Goal: Task Accomplishment & Management: Manage account settings

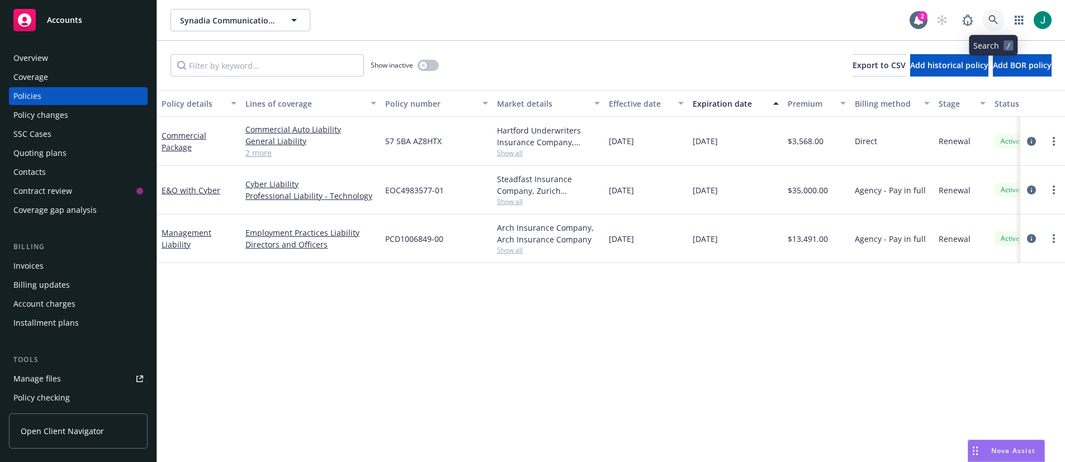
click at [989, 25] on icon at bounding box center [993, 20] width 10 height 10
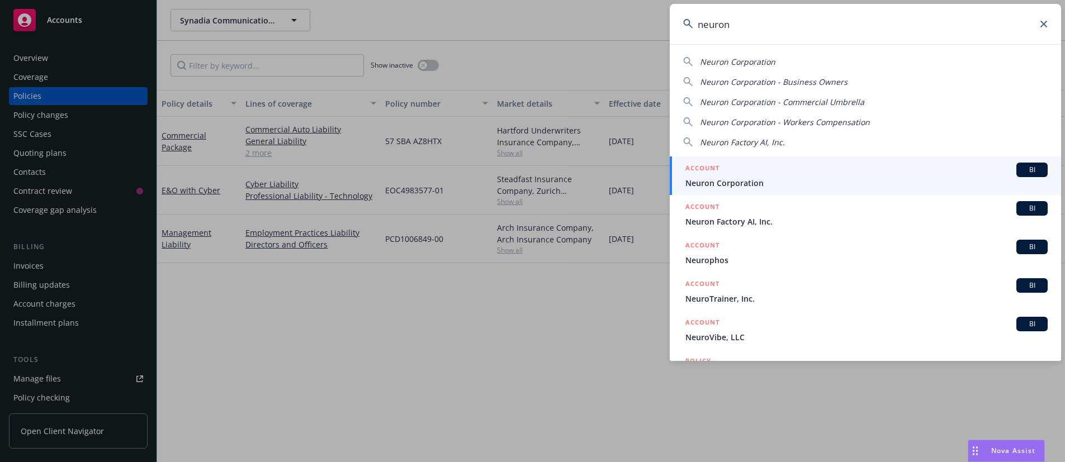
type input "neuron"
click at [780, 219] on span "Neuron Factory AI, Inc." at bounding box center [866, 222] width 362 height 12
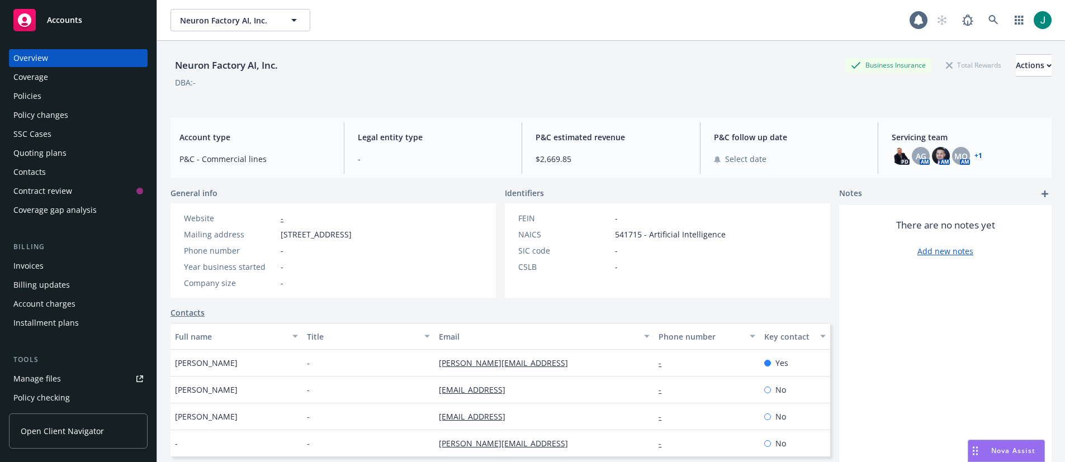
click at [34, 100] on div "Policies" at bounding box center [27, 96] width 28 height 18
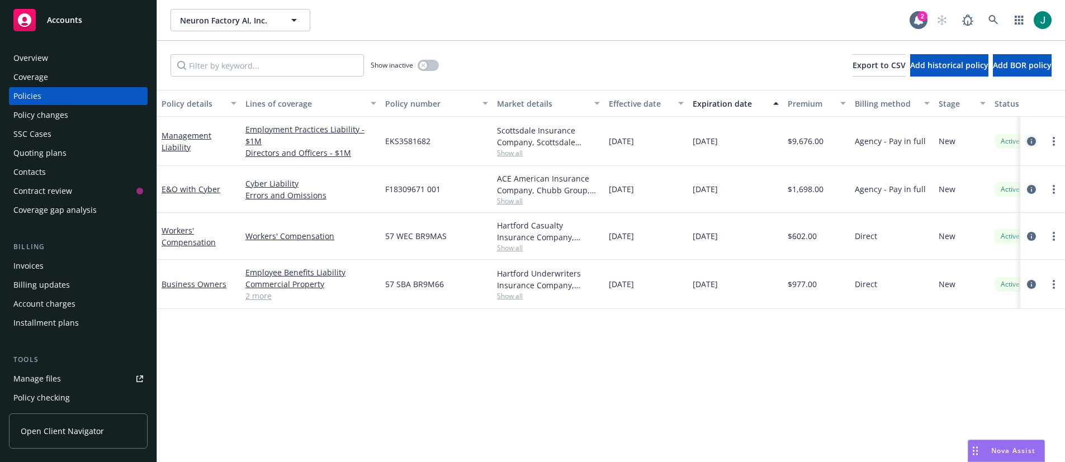
click at [1029, 140] on icon "circleInformation" at bounding box center [1031, 141] width 9 height 9
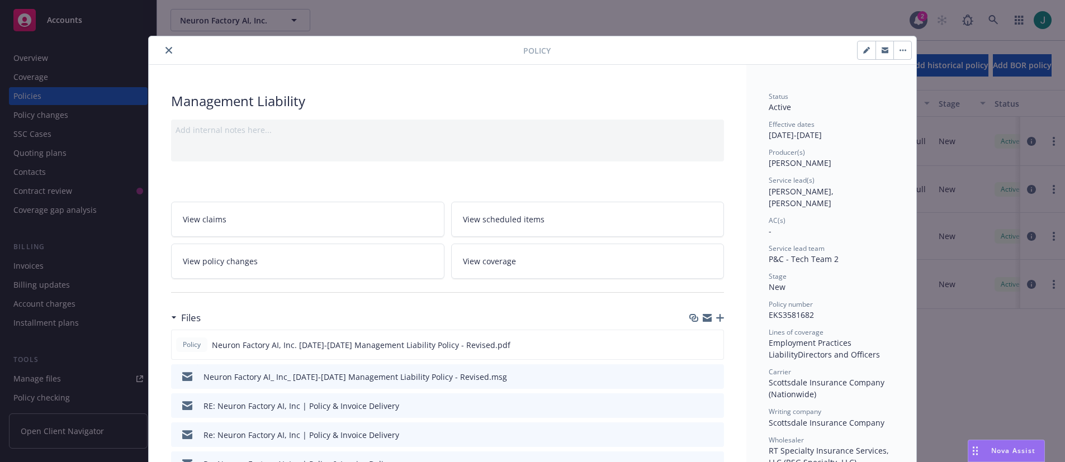
click at [863, 50] on icon "button" at bounding box center [866, 50] width 7 height 7
select select "NEW"
select select "other"
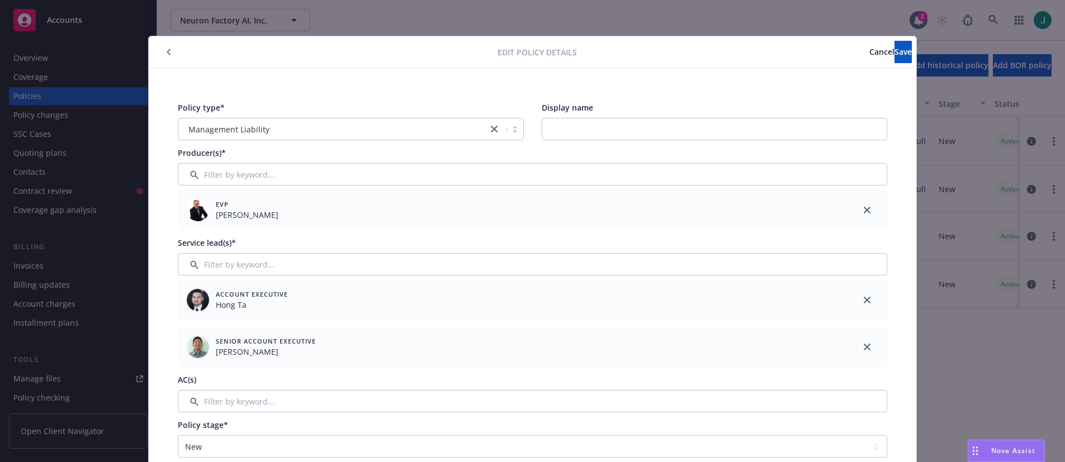
drag, startPoint x: 860, startPoint y: 297, endPoint x: 862, endPoint y: 287, distance: 10.7
click at [864, 299] on icon "close" at bounding box center [867, 300] width 7 height 7
click at [894, 53] on span "Save" at bounding box center [902, 51] width 17 height 11
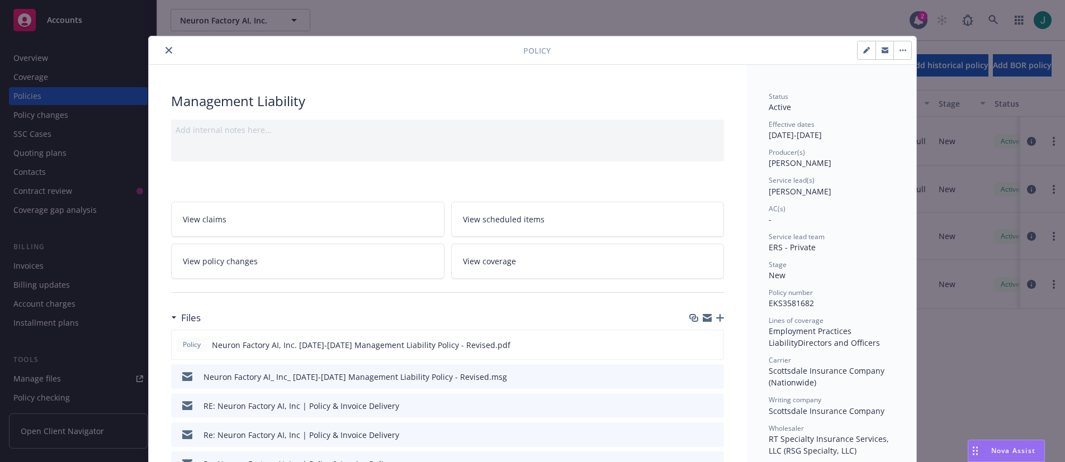
click at [166, 53] on icon "close" at bounding box center [168, 50] width 7 height 7
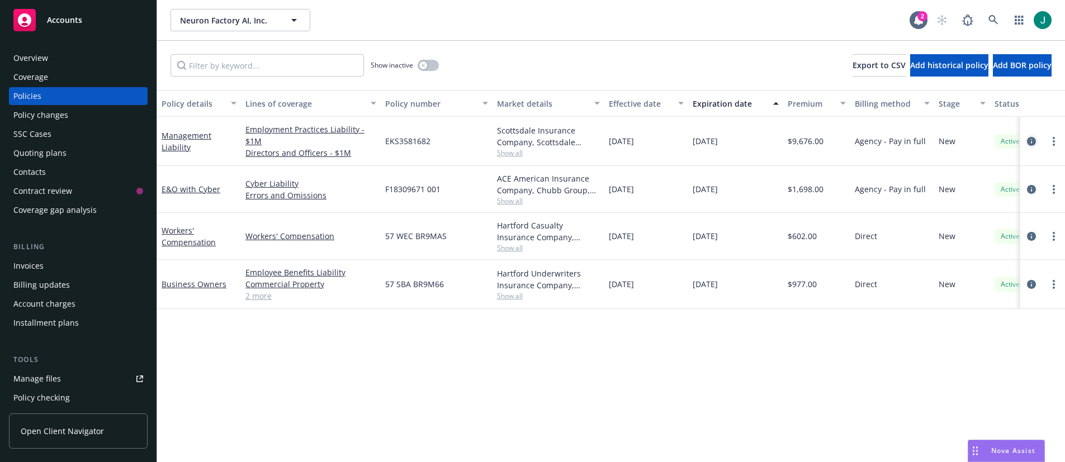
click at [1031, 140] on icon "circleInformation" at bounding box center [1031, 141] width 9 height 9
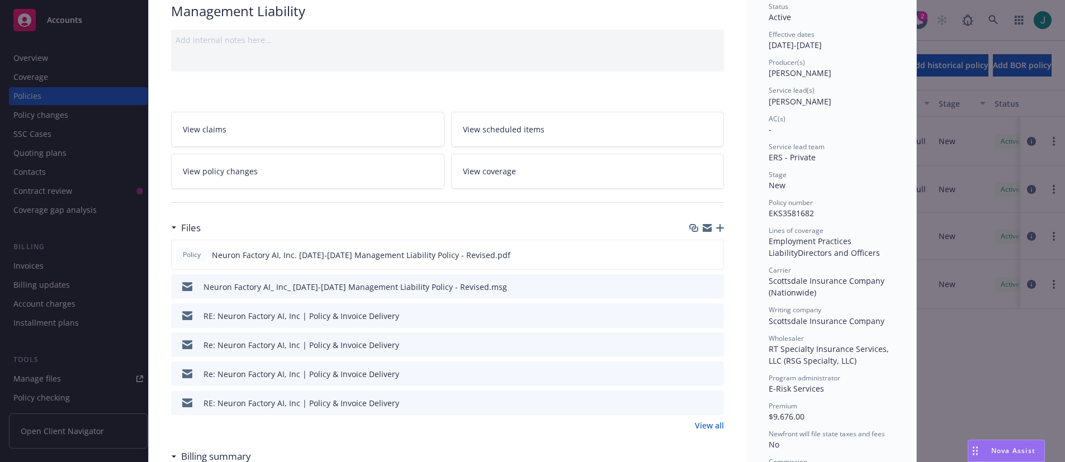
scroll to position [89, 0]
click at [712, 314] on icon "preview file" at bounding box center [713, 316] width 10 height 8
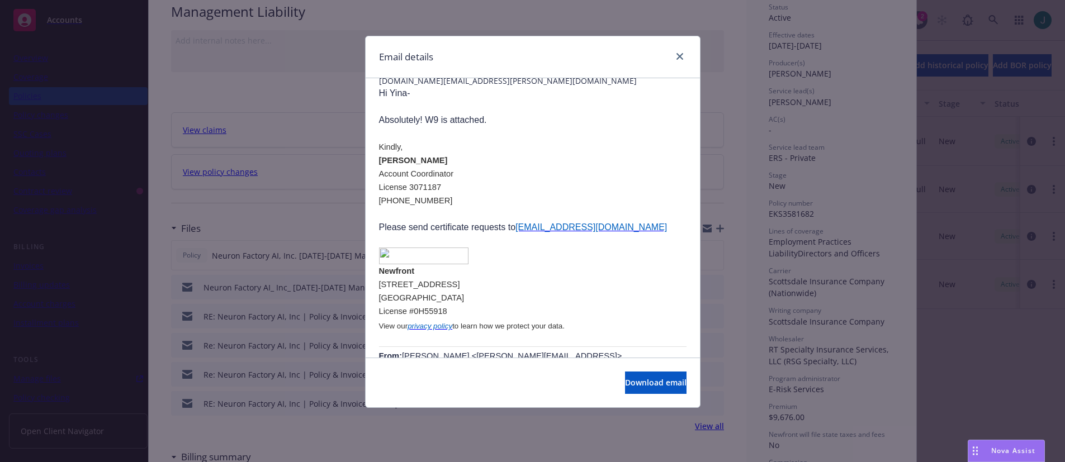
scroll to position [112, 0]
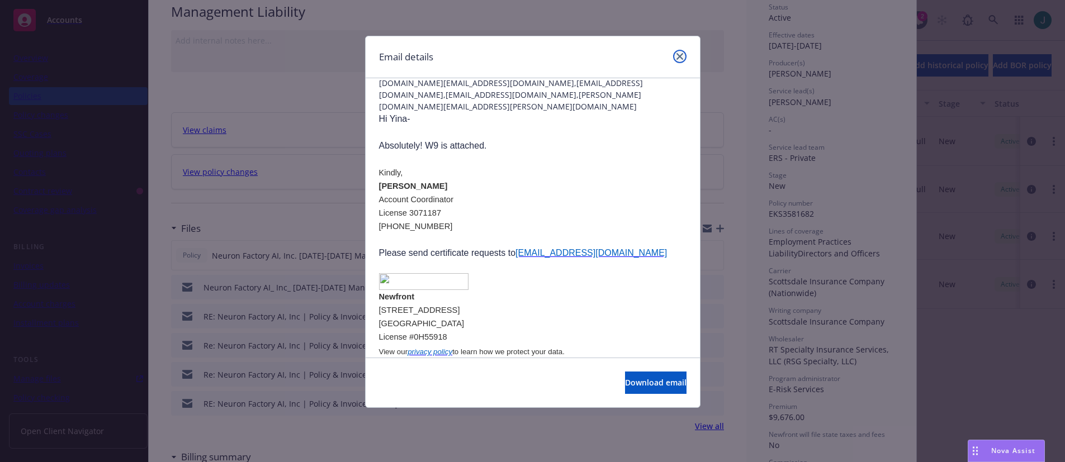
click at [681, 58] on icon "close" at bounding box center [679, 56] width 7 height 7
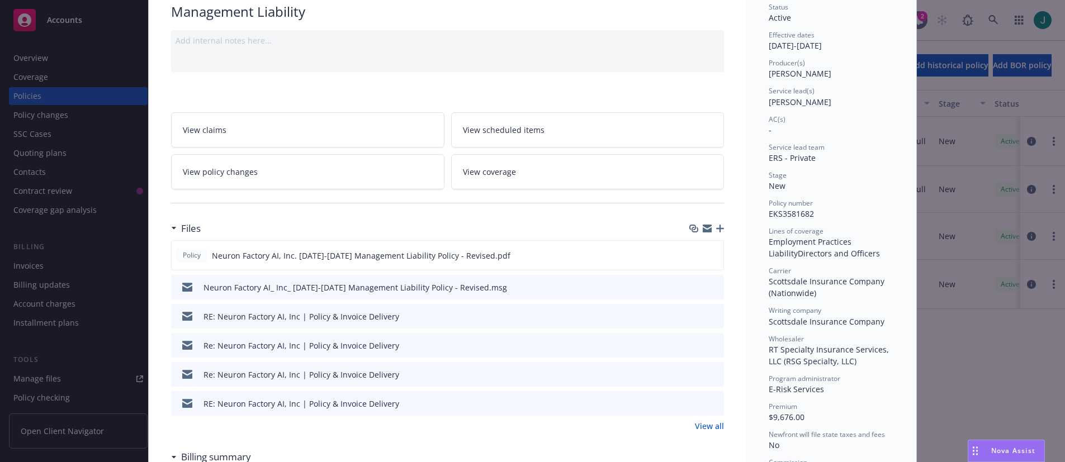
click at [713, 346] on icon "preview file" at bounding box center [713, 345] width 10 height 8
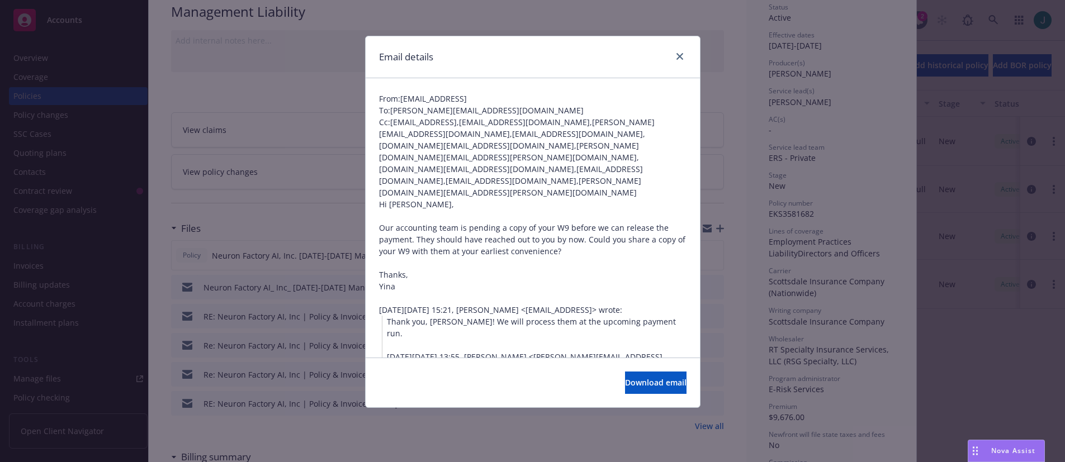
scroll to position [0, 0]
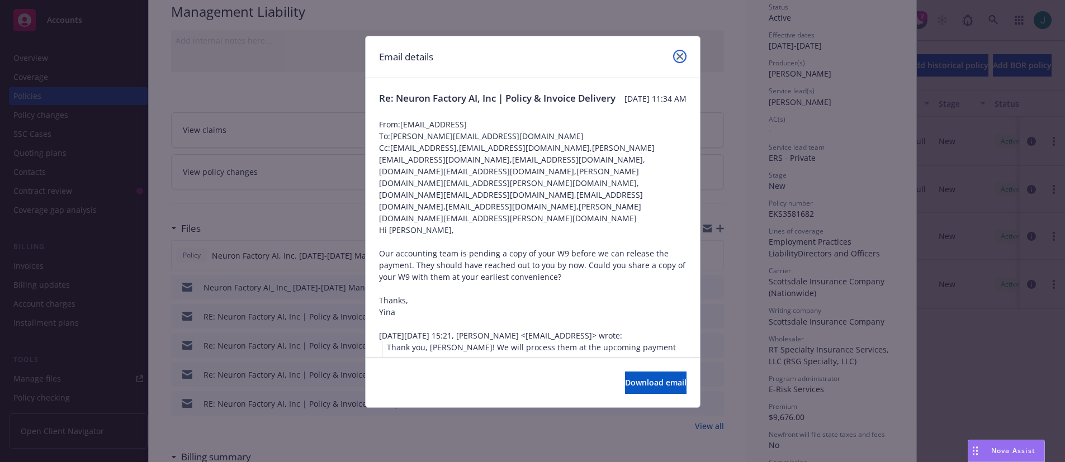
click at [678, 57] on icon "close" at bounding box center [679, 56] width 7 height 7
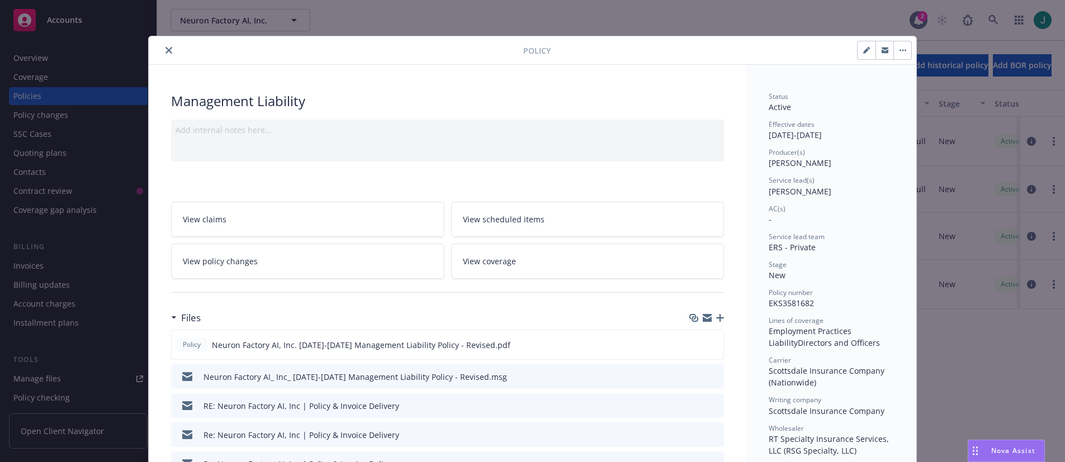
click at [864, 55] on button "button" at bounding box center [867, 50] width 18 height 18
select select "NEW"
select select "other"
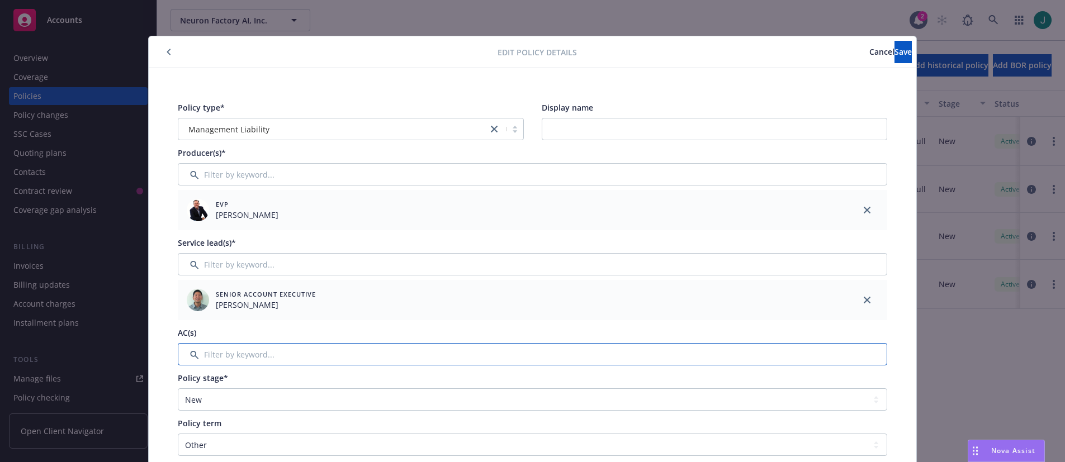
click at [207, 357] on input "Filter by keyword..." at bounding box center [532, 354] width 709 height 22
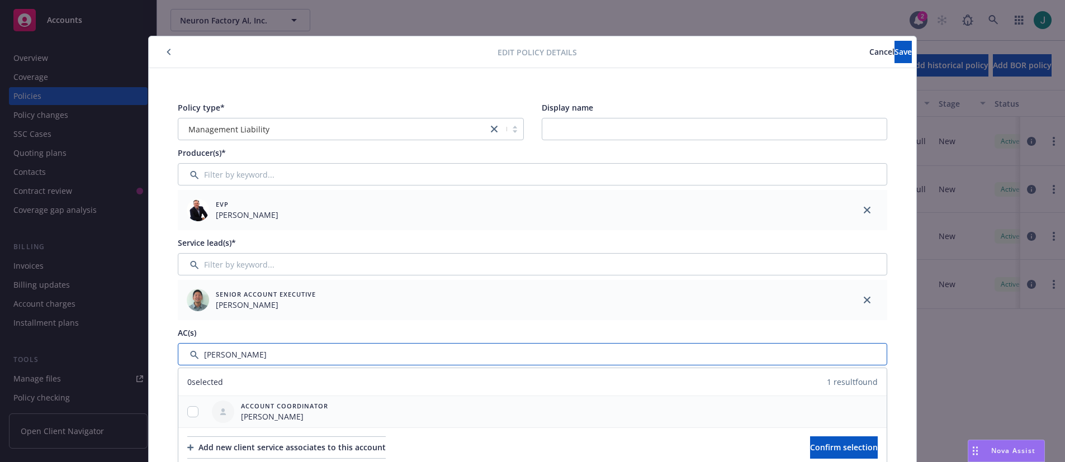
type input "[PERSON_NAME]"
click at [190, 411] on input "checkbox" at bounding box center [192, 411] width 11 height 11
checkbox input "true"
click at [810, 449] on span "Confirm selection" at bounding box center [844, 447] width 68 height 11
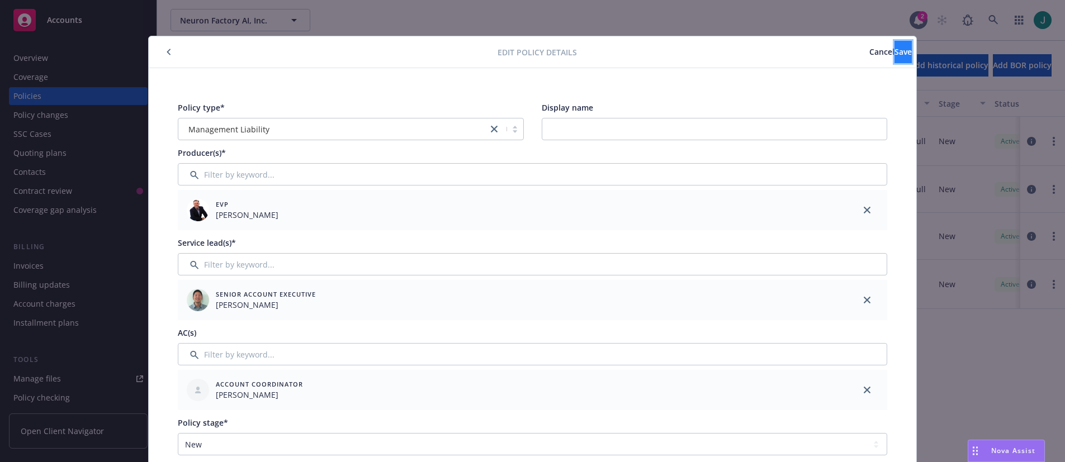
click at [894, 57] on button "Save" at bounding box center [902, 52] width 17 height 22
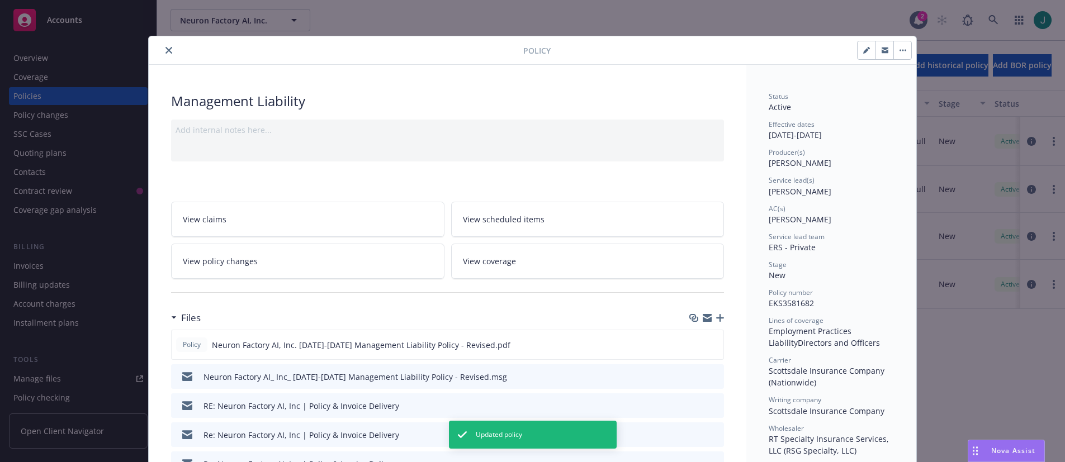
click at [166, 51] on icon "close" at bounding box center [168, 50] width 7 height 7
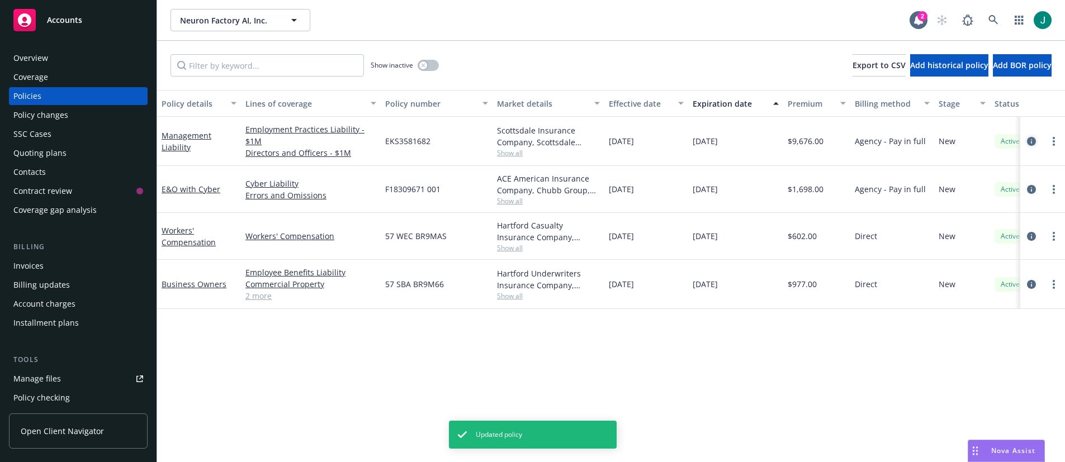
click at [1033, 139] on icon "circleInformation" at bounding box center [1031, 141] width 9 height 9
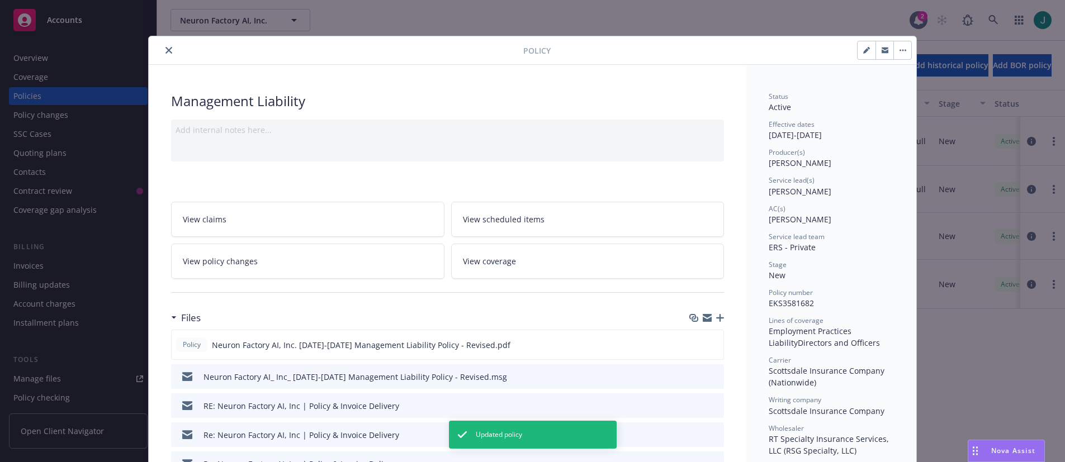
scroll to position [34, 0]
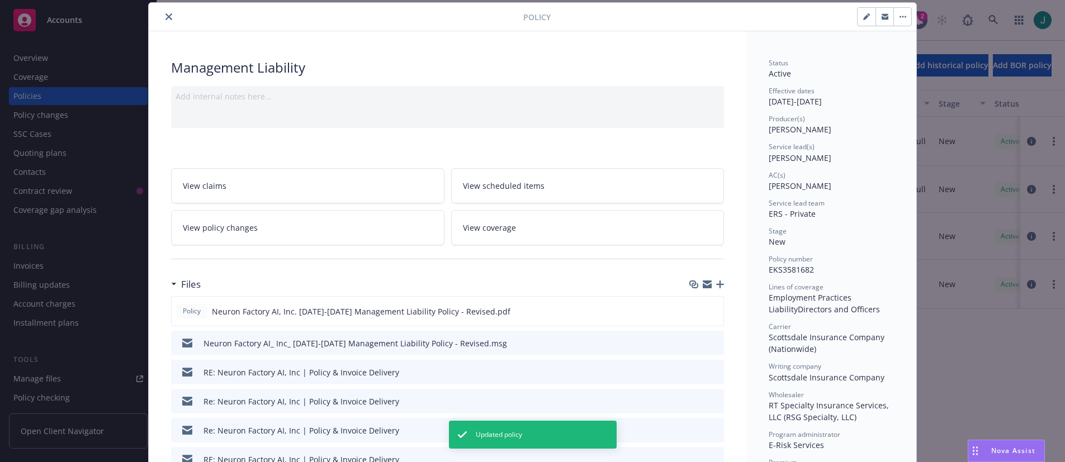
click at [858, 20] on button "button" at bounding box center [867, 17] width 18 height 18
select select "NEW"
select select "other"
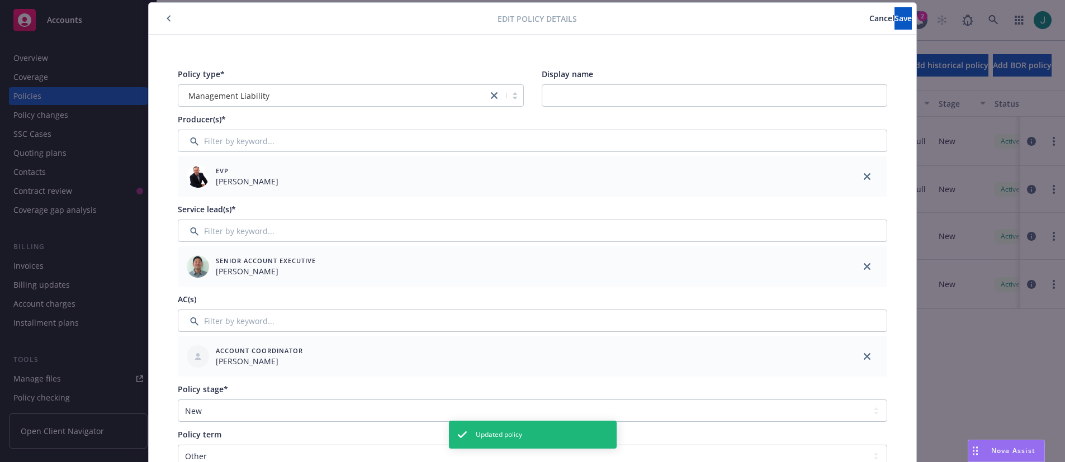
click at [865, 356] on icon "close" at bounding box center [867, 356] width 7 height 7
click at [894, 18] on span "Save" at bounding box center [902, 18] width 17 height 11
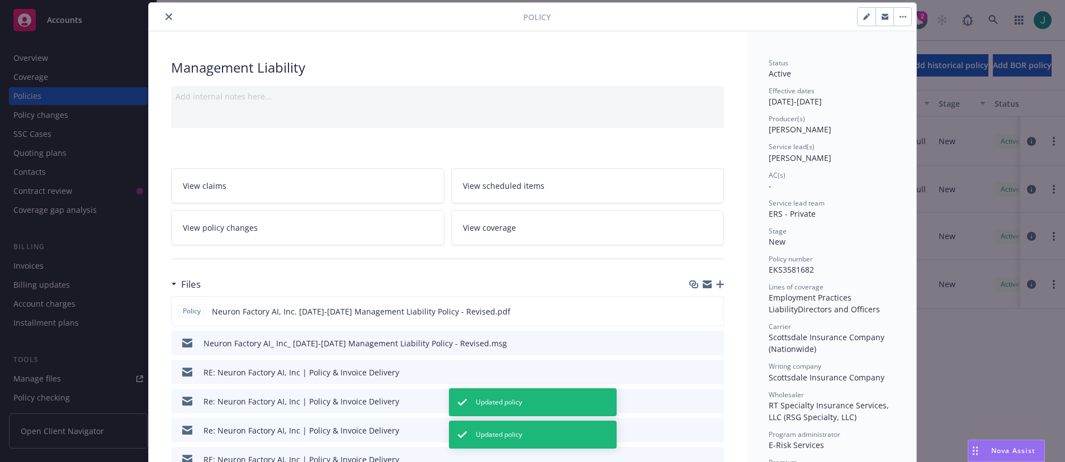
click at [165, 16] on icon "close" at bounding box center [168, 16] width 7 height 7
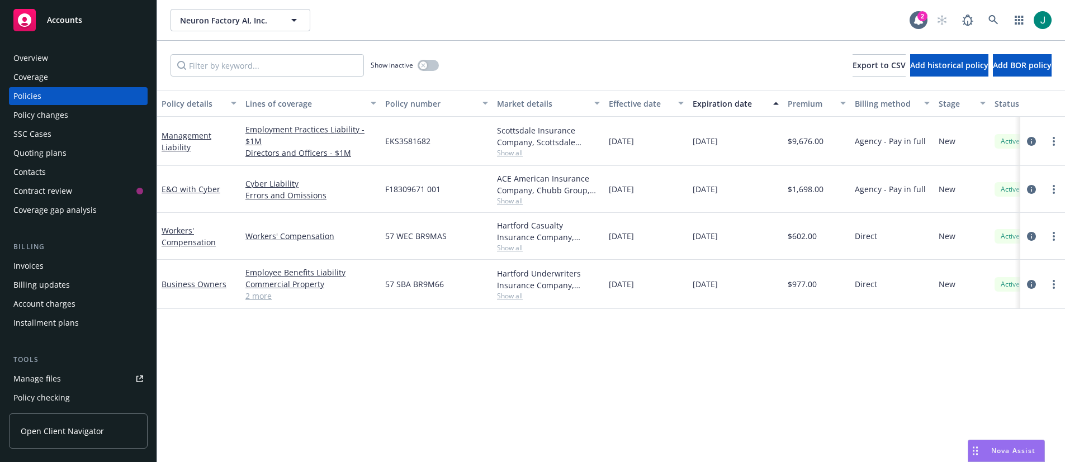
click at [500, 401] on div "Policy details Lines of coverage Policy number Market details Effective date Ex…" at bounding box center [611, 276] width 908 height 372
